Goal: Task Accomplishment & Management: Manage account settings

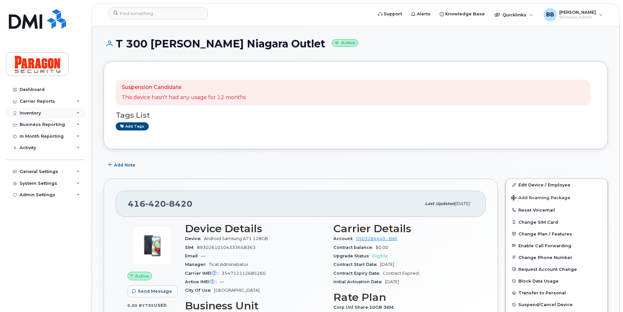
click at [29, 111] on div "Inventory" at bounding box center [30, 113] width 21 height 5
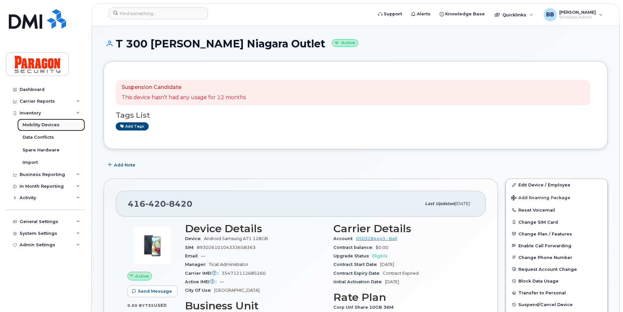
click at [33, 121] on link "Mobility Devices" at bounding box center [51, 125] width 68 height 12
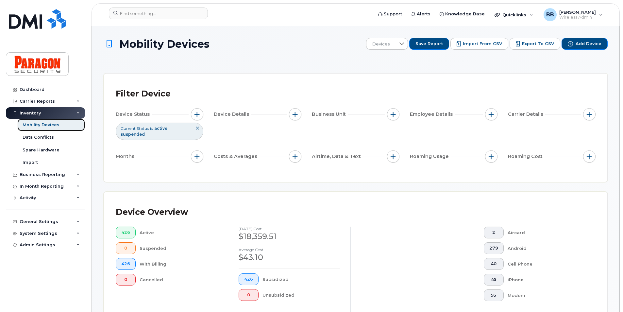
scroll to position [229, 0]
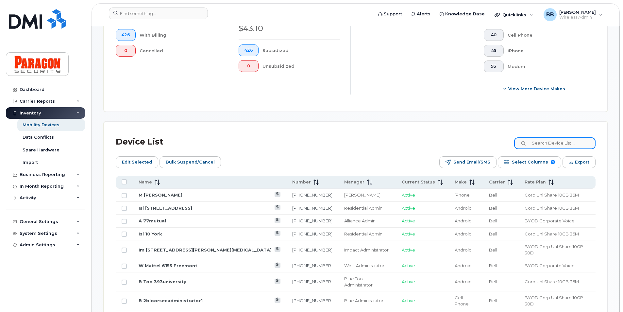
click at [558, 139] on input at bounding box center [554, 143] width 81 height 12
type input "8420"
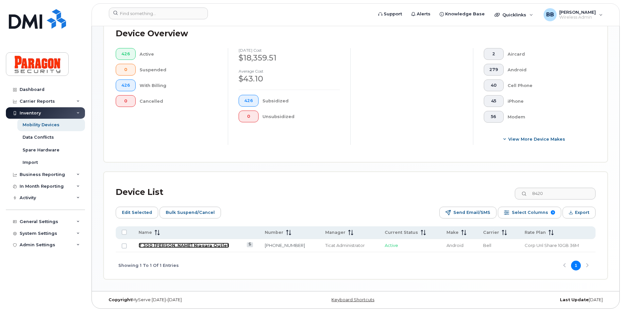
click at [190, 243] on link "T 300 [PERSON_NAME] Niagara Outlet" at bounding box center [184, 245] width 91 height 5
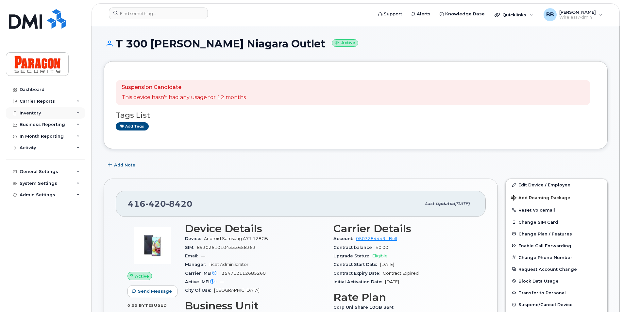
click at [38, 113] on div "Inventory" at bounding box center [30, 113] width 21 height 5
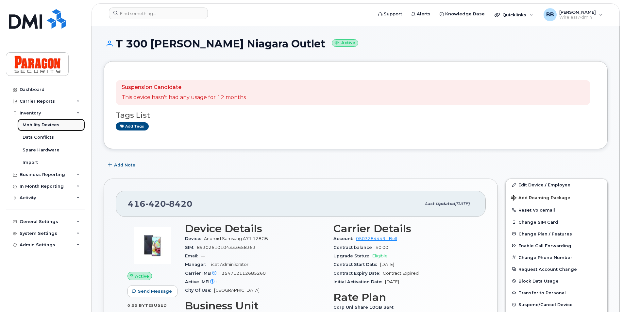
click at [42, 125] on div "Mobility Devices" at bounding box center [41, 125] width 37 height 6
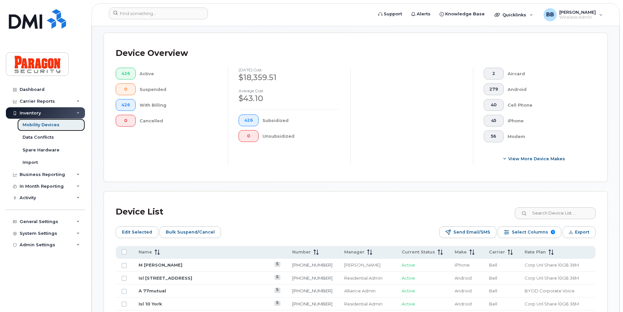
scroll to position [196, 0]
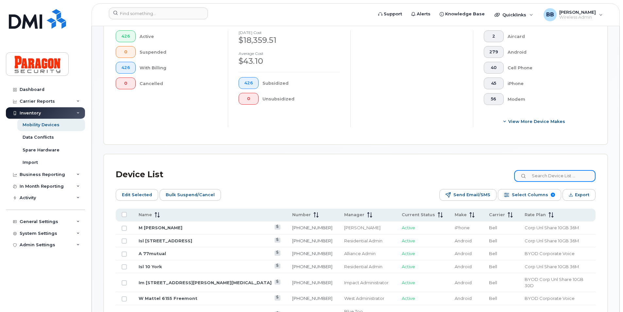
click at [564, 177] on input at bounding box center [554, 176] width 81 height 12
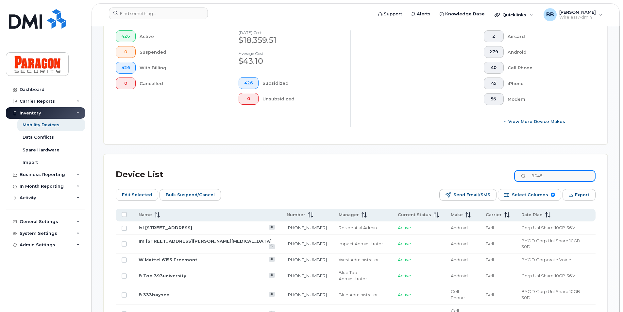
type input "9045"
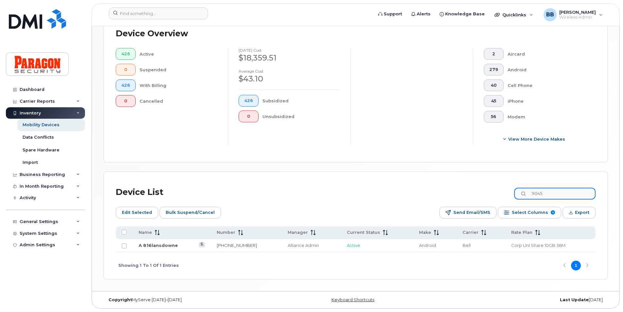
scroll to position [179, 0]
click at [123, 247] on input "Row Unselected" at bounding box center [124, 245] width 5 height 5
checkbox input "true"
click at [139, 212] on span "Edit Selected" at bounding box center [137, 213] width 30 height 10
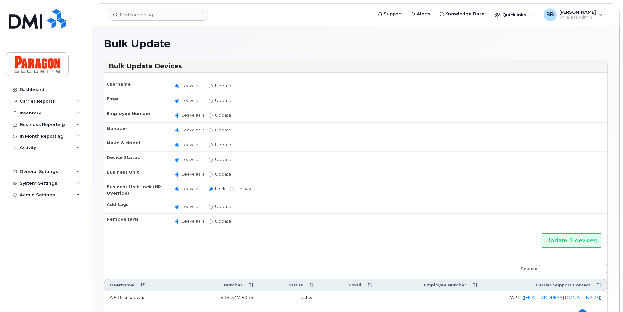
click at [213, 85] on label "Update" at bounding box center [220, 86] width 23 height 6
click at [213, 85] on input "Update" at bounding box center [211, 86] width 4 height 4
radio input "true"
radio input "false"
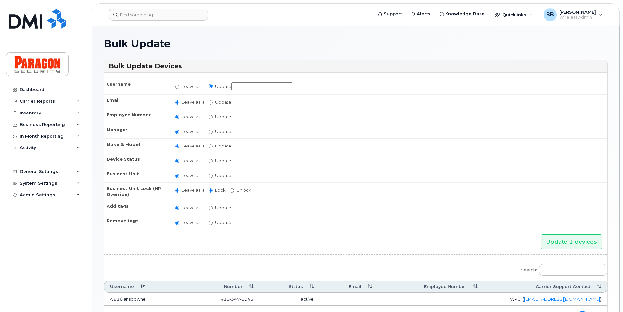
click at [240, 86] on input "Update" at bounding box center [261, 86] width 60 height 8
type input "M Spare Voice and Data"
click at [211, 130] on input "Update Abinaya Shenbagamoorthy Alliance Admin Barb Burling Blue Administrator B…" at bounding box center [211, 132] width 4 height 4
radio input "true"
radio input "false"
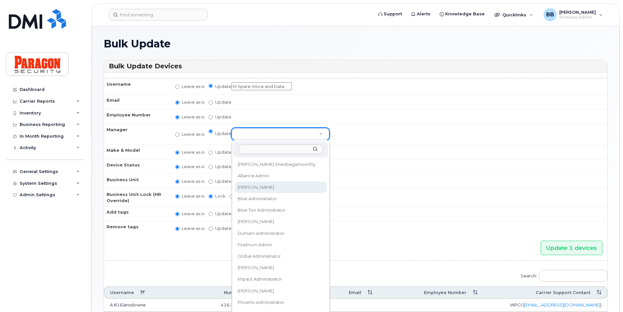
select select "514281"
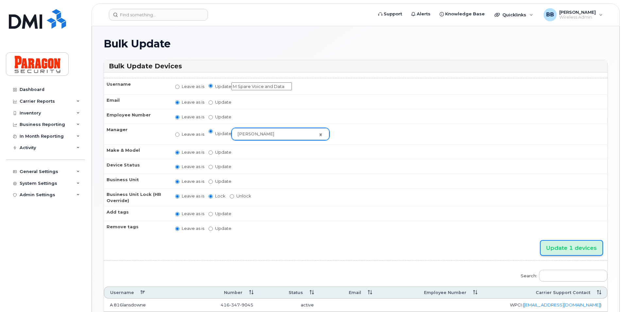
click at [562, 244] on input "Update 1 devices" at bounding box center [572, 248] width 62 height 15
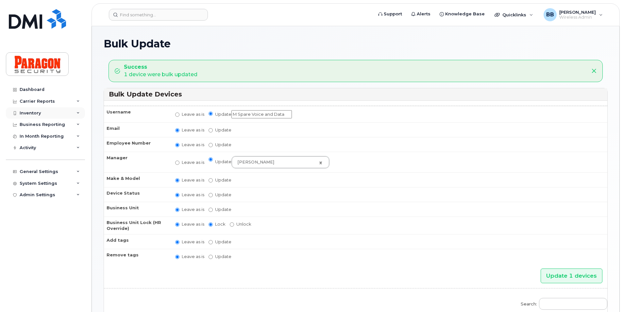
click at [41, 110] on div "Inventory" at bounding box center [45, 113] width 79 height 12
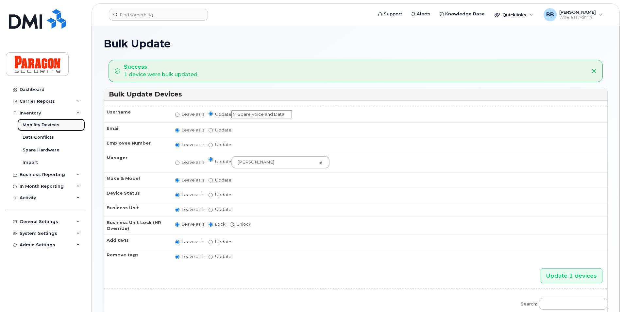
click at [48, 127] on div "Mobility Devices" at bounding box center [41, 125] width 37 height 6
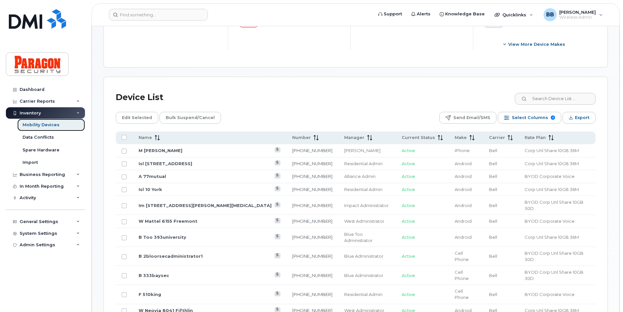
scroll to position [294, 0]
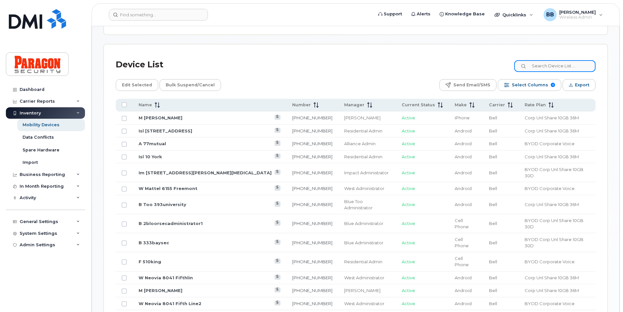
click at [561, 65] on input at bounding box center [554, 66] width 81 height 12
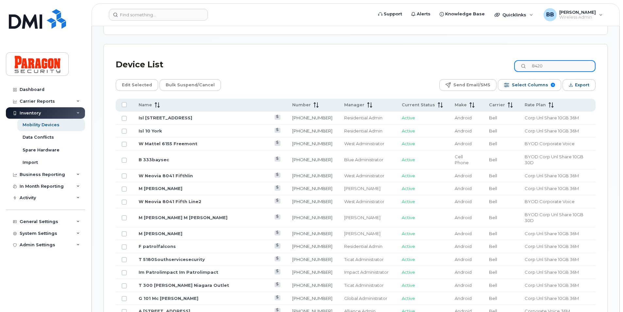
type input "8420"
